Goal: Information Seeking & Learning: Learn about a topic

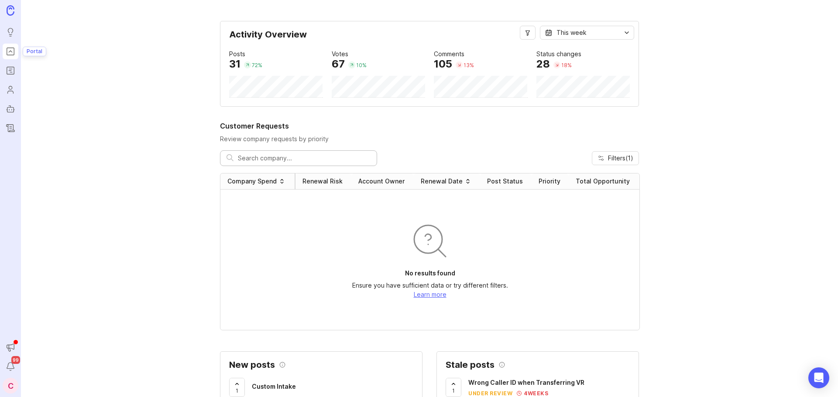
click at [10, 55] on icon "Portal" at bounding box center [11, 51] width 10 height 10
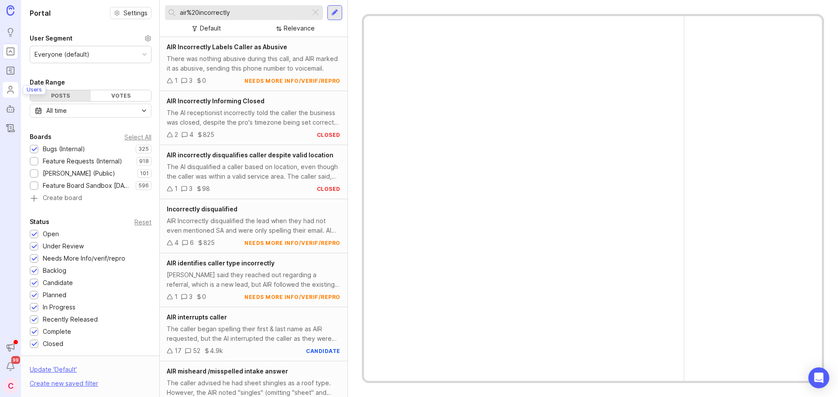
click at [12, 92] on icon "Users" at bounding box center [11, 90] width 10 height 10
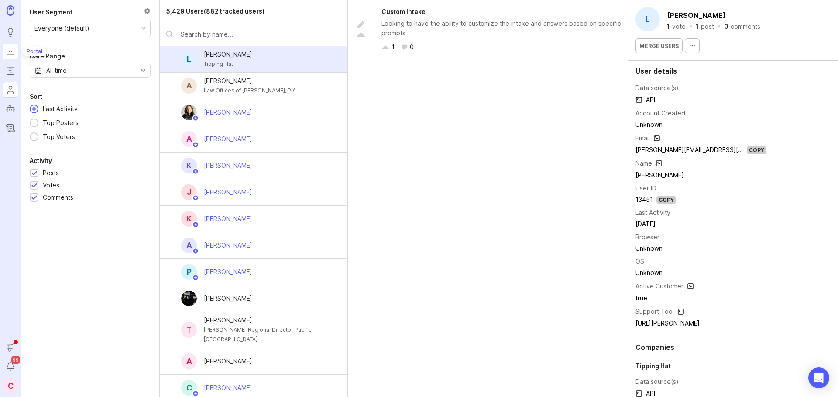
click at [11, 51] on icon "Portal" at bounding box center [10, 52] width 3 height 2
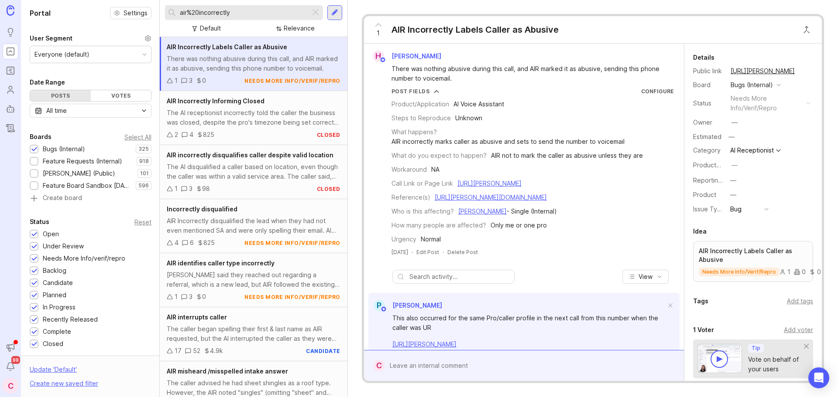
click at [320, 14] on div at bounding box center [315, 12] width 10 height 11
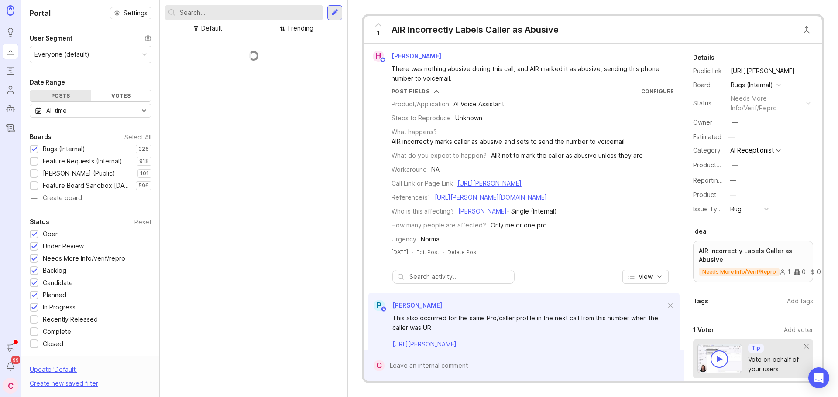
click at [295, 9] on input "text" at bounding box center [250, 13] width 140 height 10
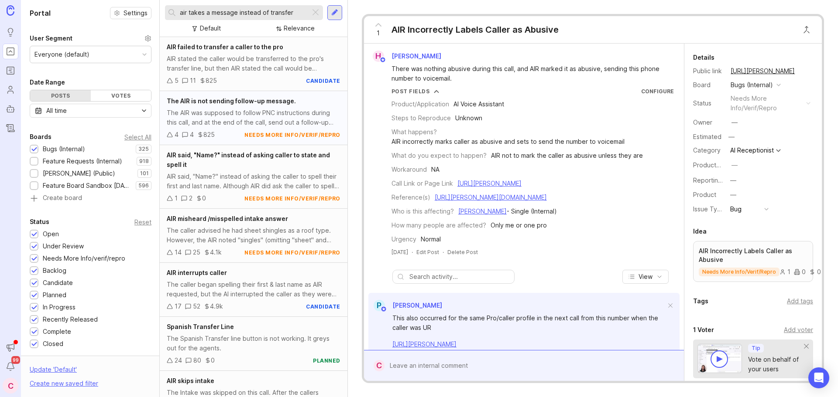
click at [255, 112] on div "The AIR was supposed to follow PNC instructions during this call, and at the en…" at bounding box center [254, 117] width 174 height 19
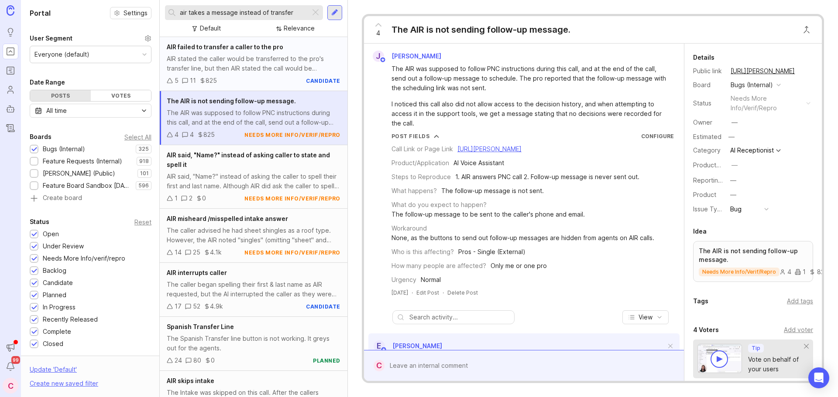
click at [256, 69] on div "AIR stated the caller would be transferred to the pro's transfer line, but then…" at bounding box center [254, 63] width 174 height 19
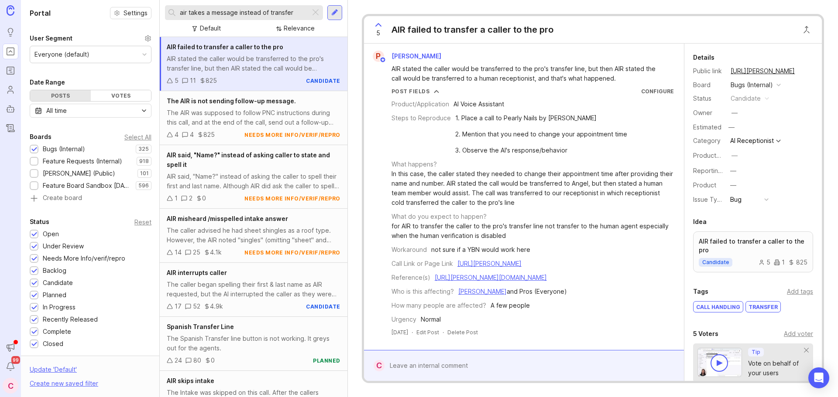
click at [268, 9] on input "air takes a message instead of transfer" at bounding box center [243, 13] width 127 height 10
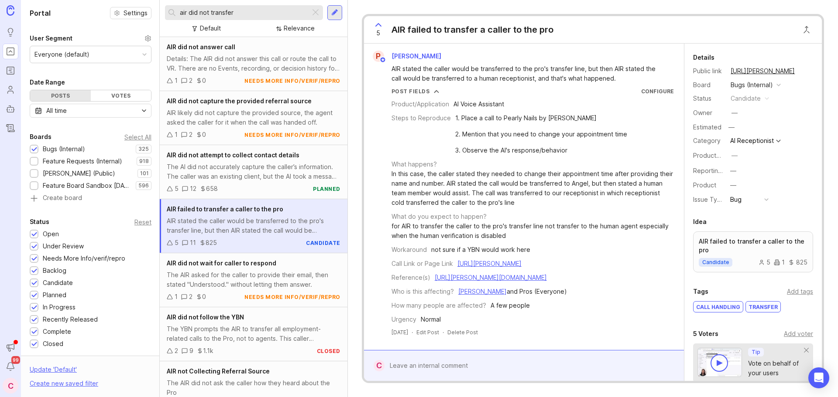
type input "air did not transfer"
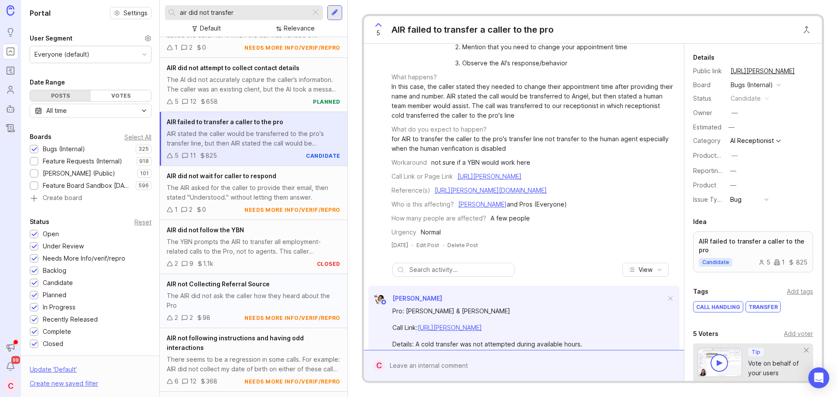
scroll to position [131, 0]
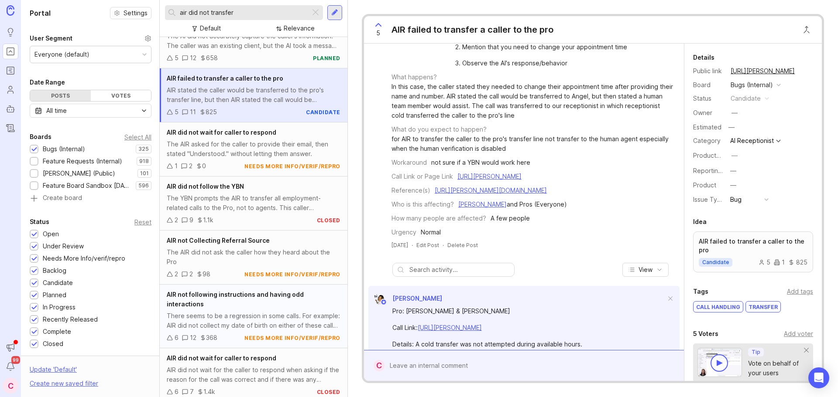
click at [253, 323] on div "There seems to be a regression in some calls. For example: AIR did not collect …" at bounding box center [254, 321] width 174 height 19
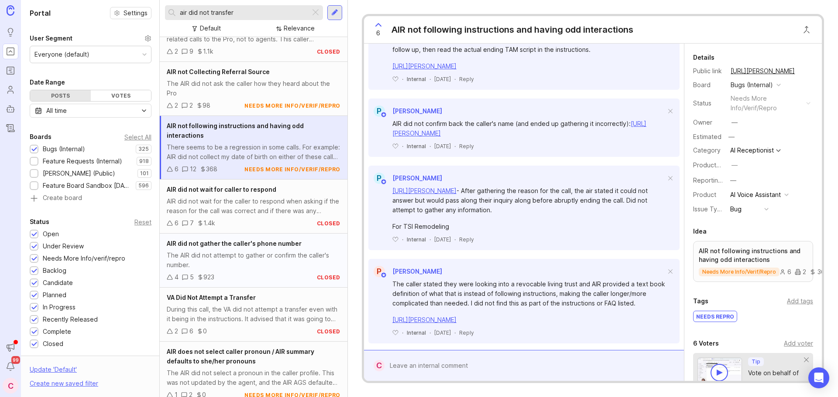
scroll to position [300, 0]
click at [226, 312] on div "During this call, the VA did not attempt a transfer even with it being in the i…" at bounding box center [254, 314] width 174 height 19
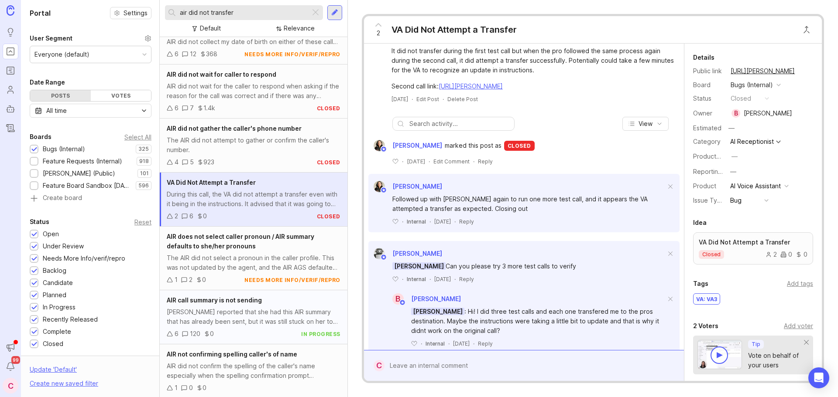
scroll to position [475, 0]
